Goal: Task Accomplishment & Management: Manage account settings

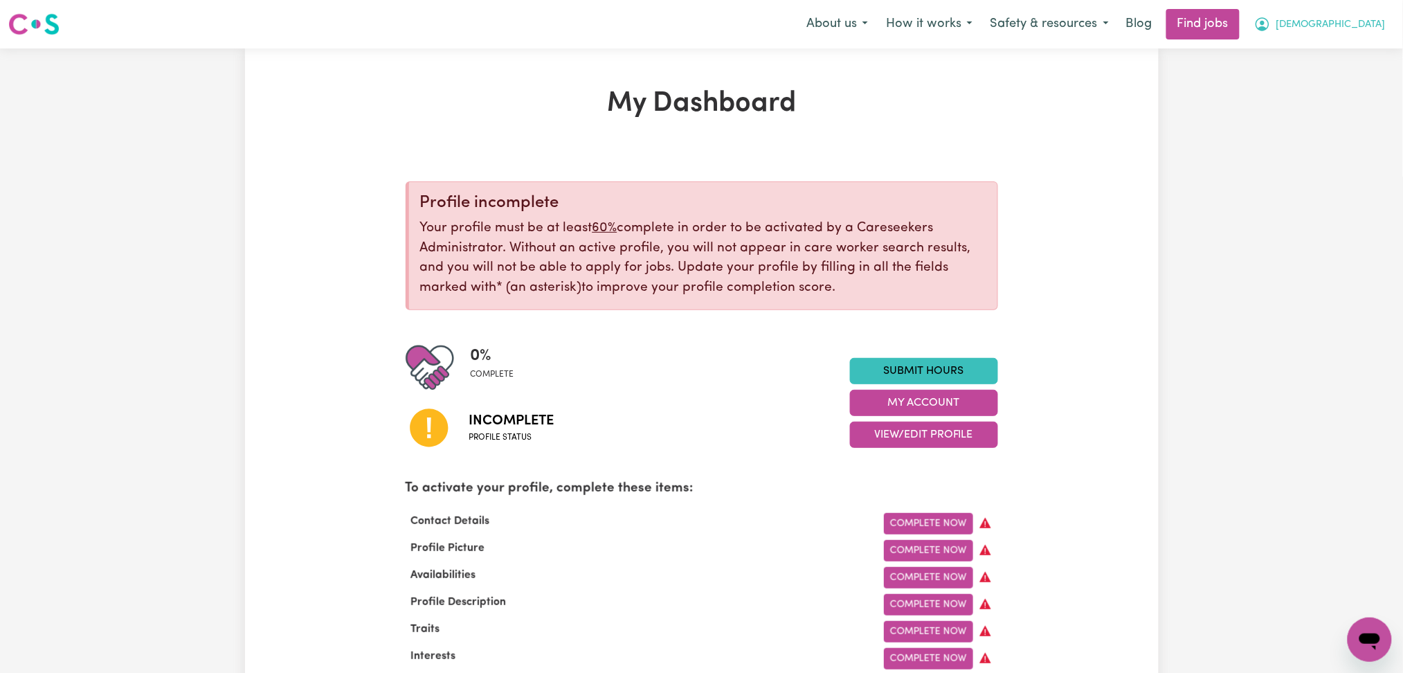
click at [1333, 35] on button "[DEMOGRAPHIC_DATA]" at bounding box center [1320, 24] width 150 height 29
click at [1303, 95] on link "Logout" at bounding box center [1339, 106] width 109 height 26
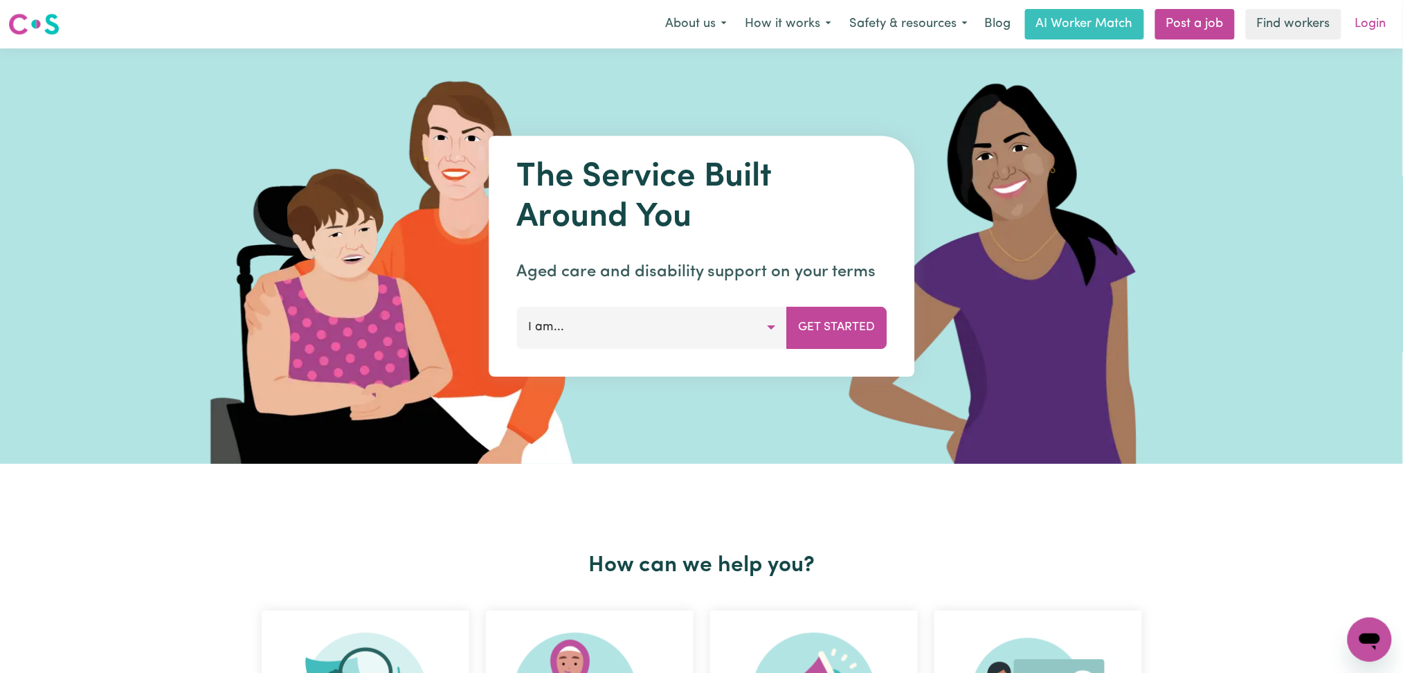
click at [1368, 24] on link "Login" at bounding box center [1371, 24] width 48 height 30
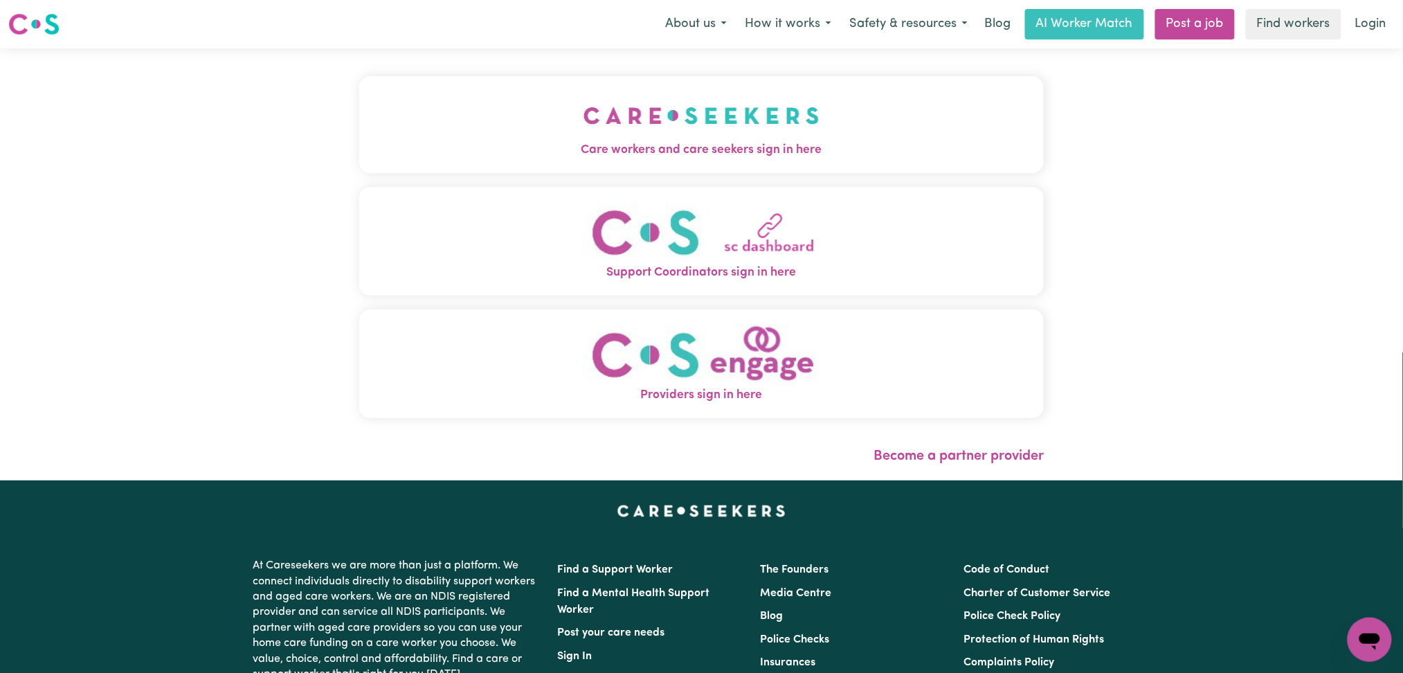
click at [709, 140] on div "Care workers and care seekers sign in here Support Coordinators sign in here Pr…" at bounding box center [702, 264] width 702 height 432
click at [622, 137] on img "Care workers and care seekers sign in here" at bounding box center [702, 115] width 236 height 51
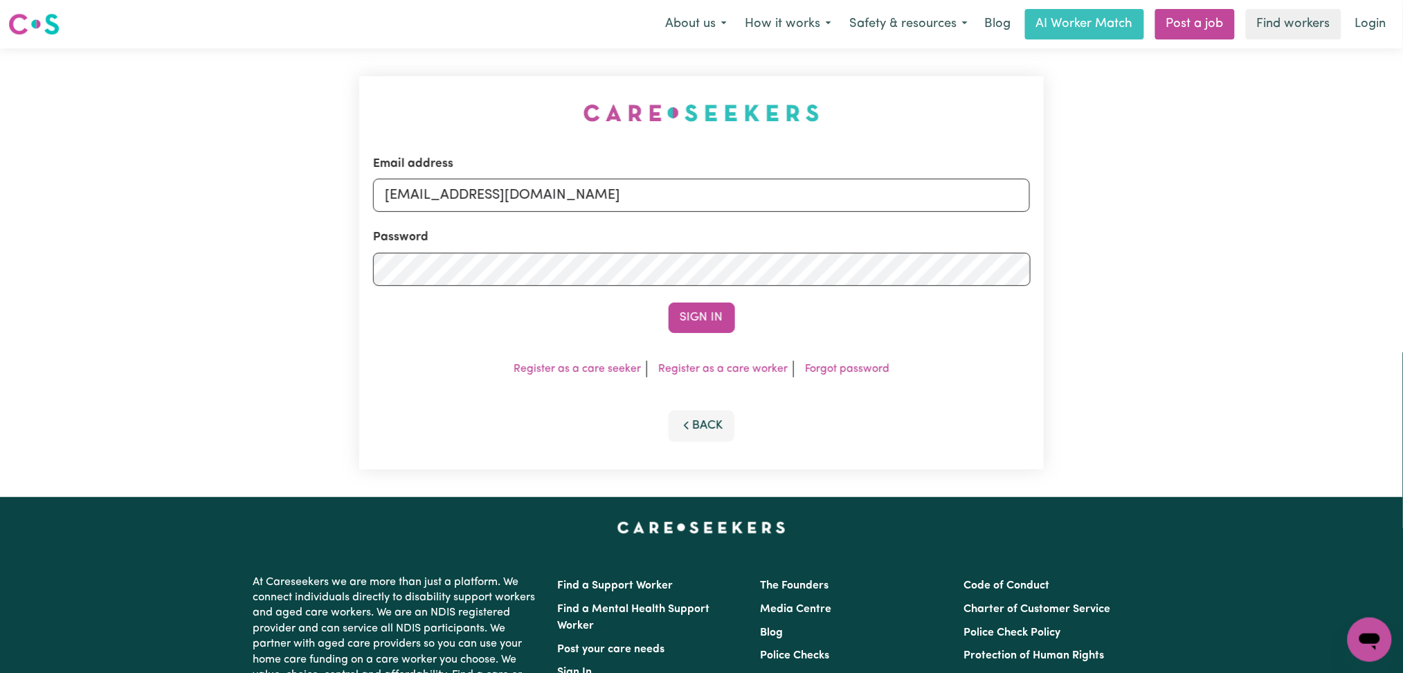
click at [530, 215] on form "Email address [EMAIL_ADDRESS][DOMAIN_NAME] Password Sign In" at bounding box center [702, 244] width 658 height 178
click at [501, 179] on input "[EMAIL_ADDRESS][DOMAIN_NAME]" at bounding box center [702, 195] width 658 height 33
drag, startPoint x: 458, startPoint y: 187, endPoint x: 824, endPoint y: 186, distance: 365.5
click at [824, 186] on input "Superuser~[EMAIL_ADDRESS][DOMAIN_NAME]" at bounding box center [702, 195] width 658 height 33
type input "Superuser~[EMAIL_ADDRESS][DOMAIN_NAME]"
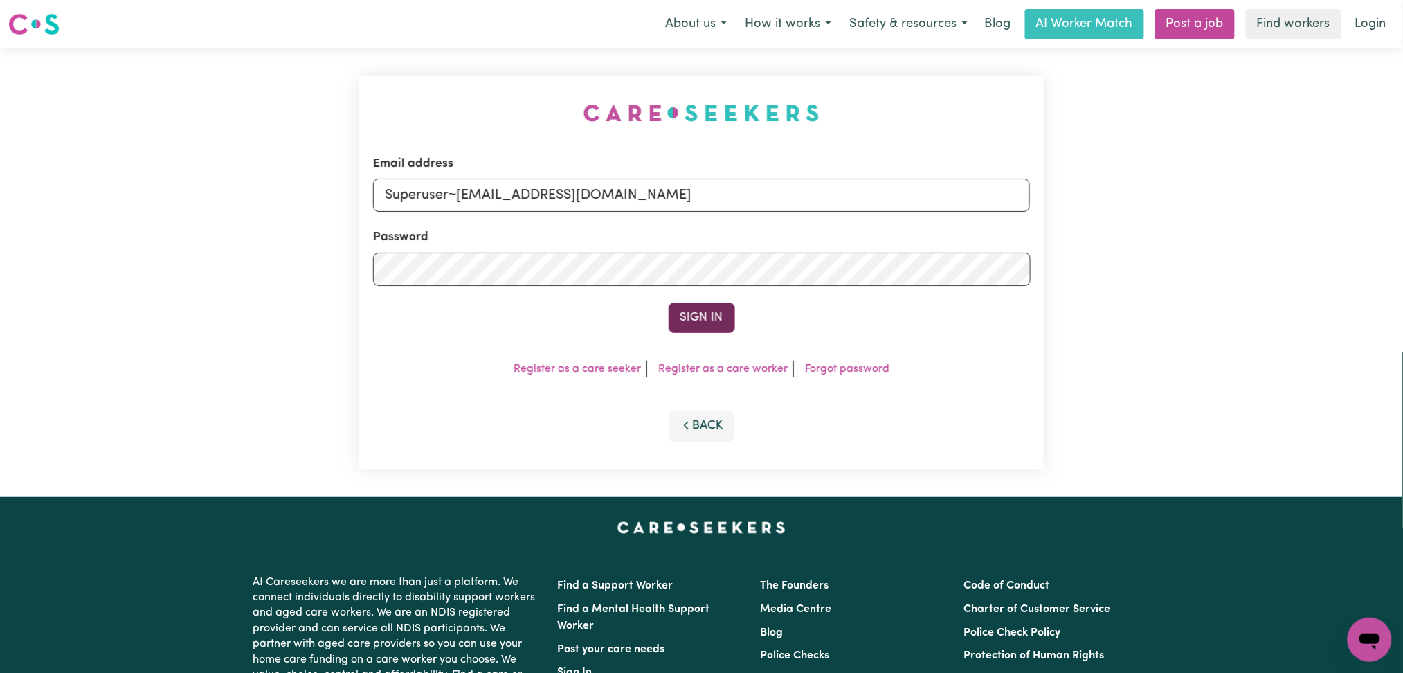
click at [707, 317] on button "Sign In" at bounding box center [702, 318] width 66 height 30
